Goal: Communication & Community: Answer question/provide support

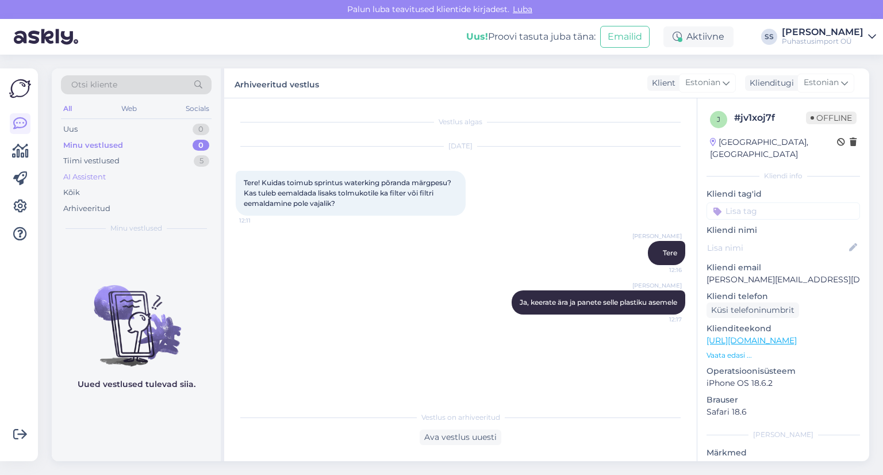
click at [121, 173] on div "AI Assistent" at bounding box center [136, 177] width 151 height 16
click at [137, 162] on div "Tiimi vestlused 5" at bounding box center [136, 161] width 151 height 16
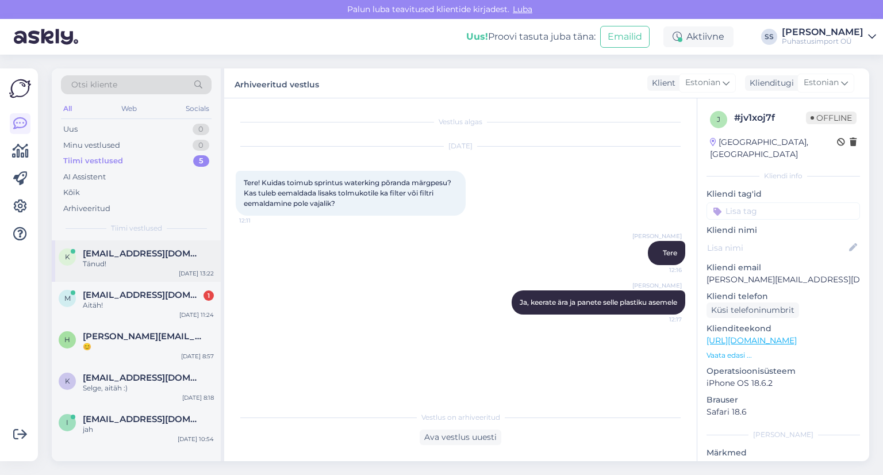
click at [150, 260] on div "Tänud!" at bounding box center [148, 264] width 131 height 10
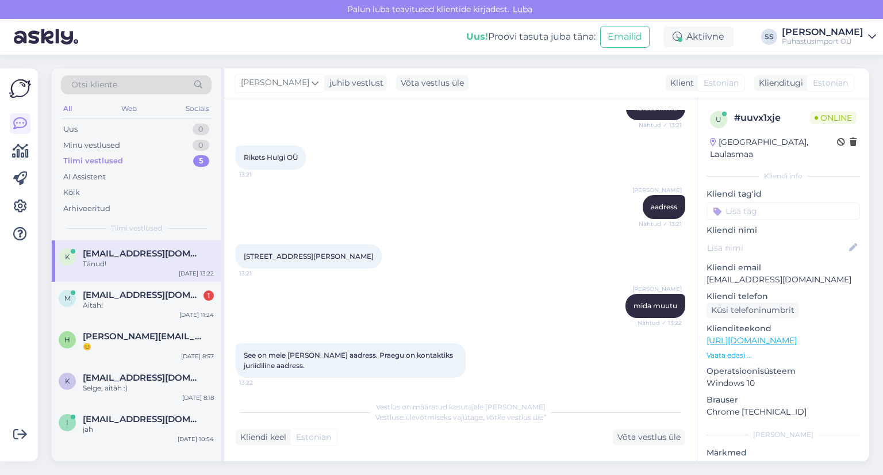
scroll to position [388, 0]
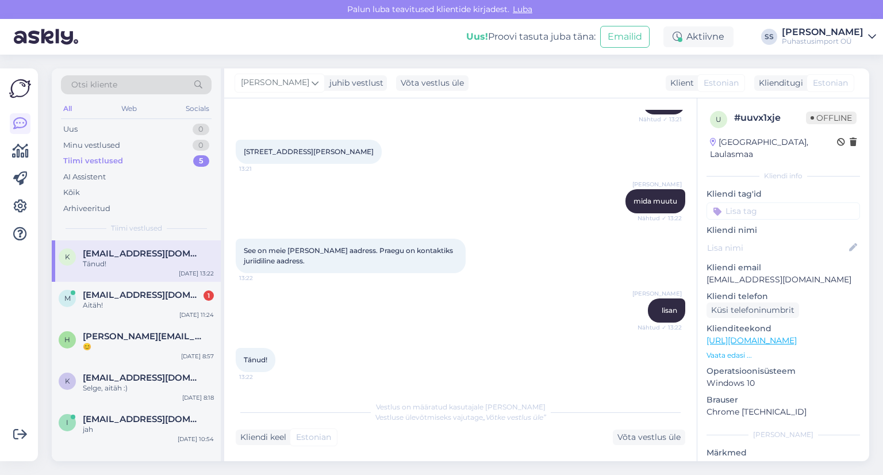
click at [168, 271] on div "k [EMAIL_ADDRESS][DOMAIN_NAME] Tänud! [DATE] 13:22" at bounding box center [136, 260] width 169 height 41
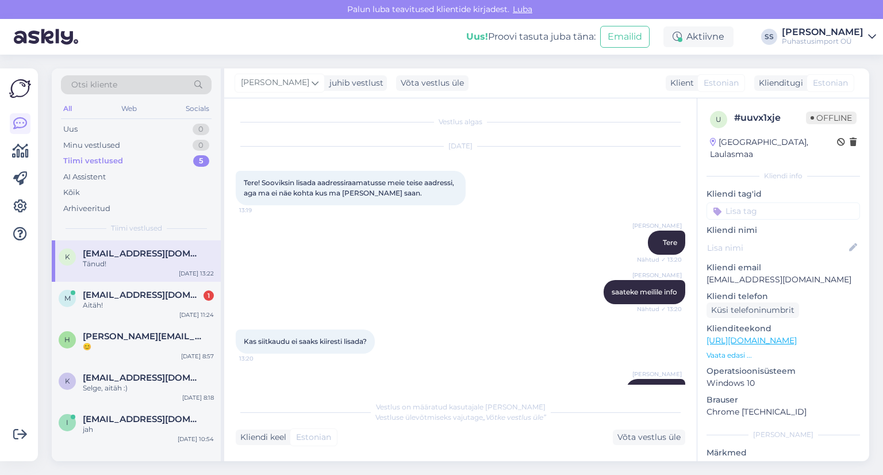
click at [172, 275] on div "k [EMAIL_ADDRESS][DOMAIN_NAME] Tänud! [DATE] 13:22" at bounding box center [136, 260] width 169 height 41
click at [172, 308] on div "Aitäh!" at bounding box center [148, 305] width 131 height 10
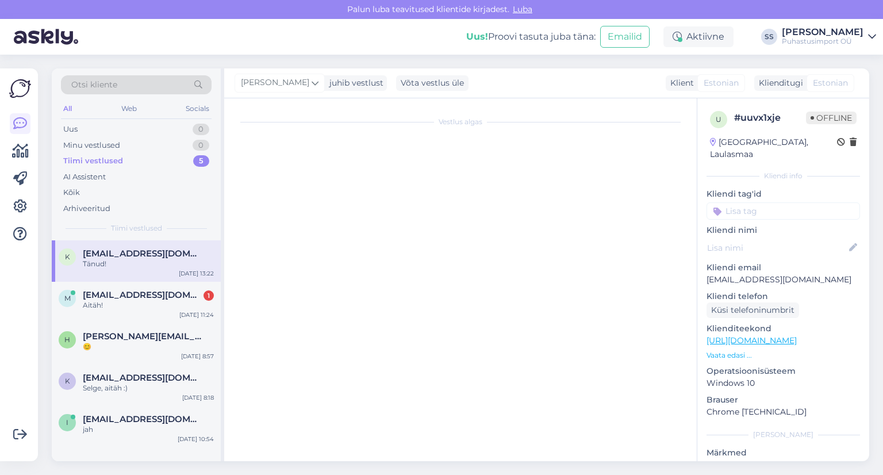
scroll to position [190, 0]
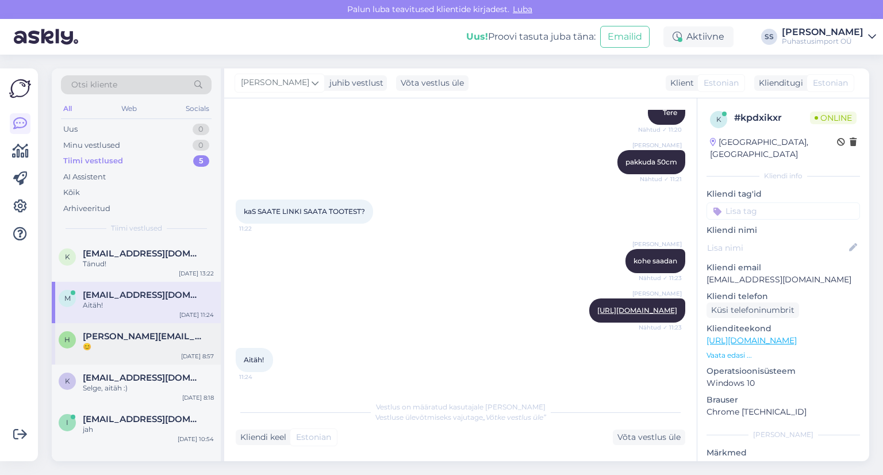
click at [147, 339] on span "[PERSON_NAME][EMAIL_ADDRESS][PERSON_NAME][DOMAIN_NAME]" at bounding box center [143, 336] width 120 height 10
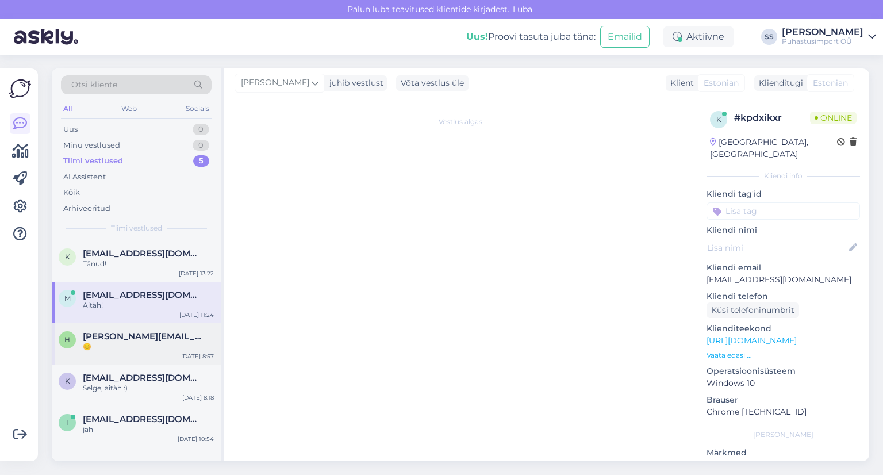
scroll to position [615, 0]
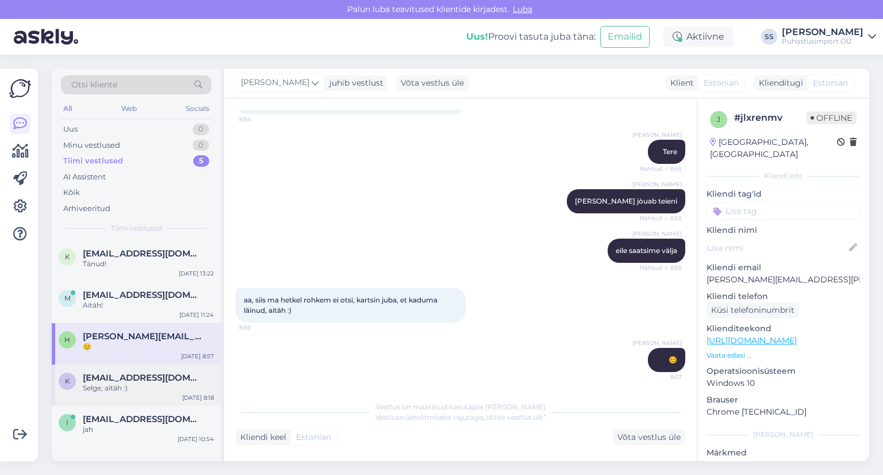
click at [128, 380] on span "[EMAIL_ADDRESS][DOMAIN_NAME]" at bounding box center [143, 378] width 120 height 10
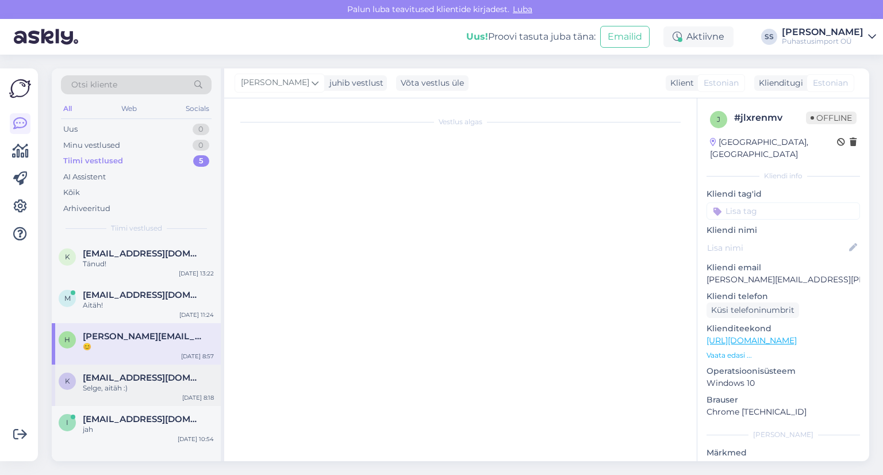
scroll to position [531, 0]
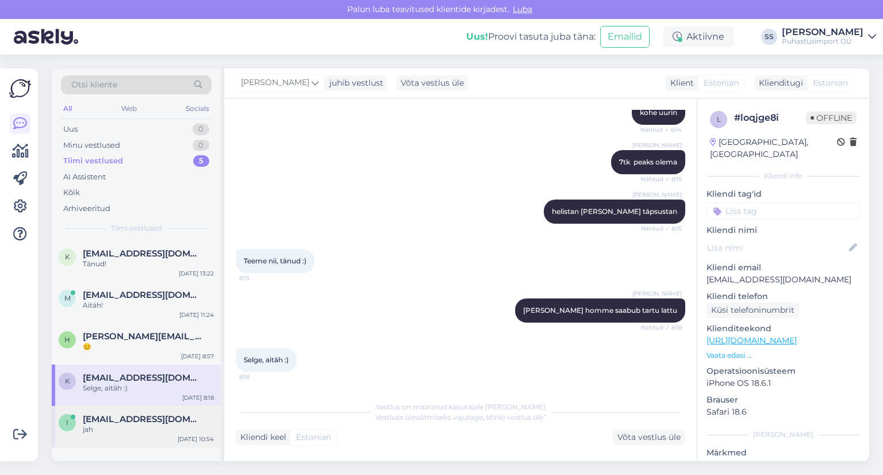
click at [126, 414] on span "[EMAIL_ADDRESS][DOMAIN_NAME]" at bounding box center [143, 419] width 120 height 10
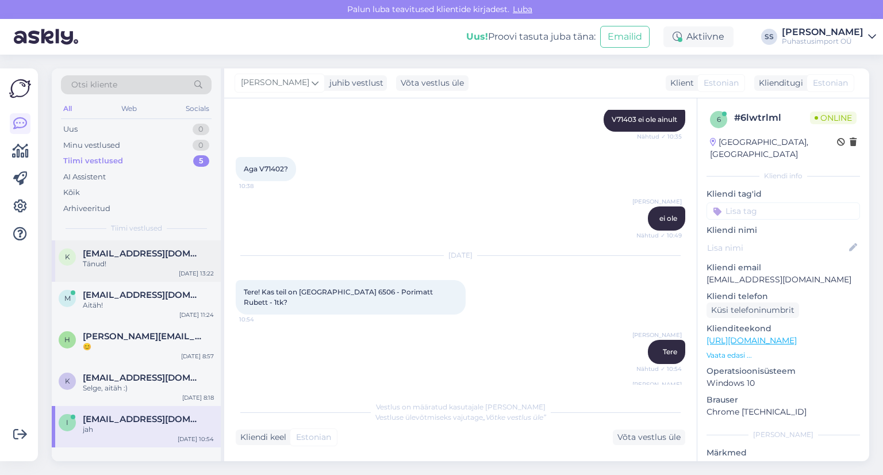
click at [130, 255] on span "[EMAIL_ADDRESS][DOMAIN_NAME]" at bounding box center [143, 253] width 120 height 10
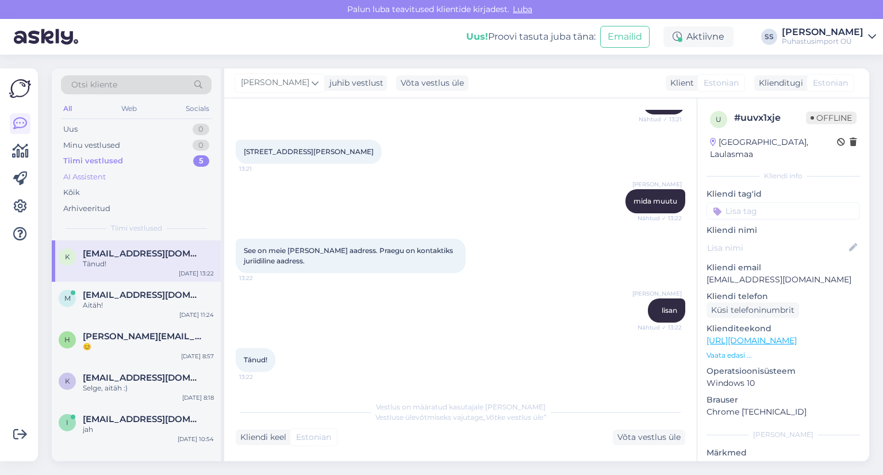
scroll to position [388, 0]
click at [172, 152] on div "Minu vestlused 0" at bounding box center [136, 145] width 151 height 16
